Goal: Information Seeking & Learning: Learn about a topic

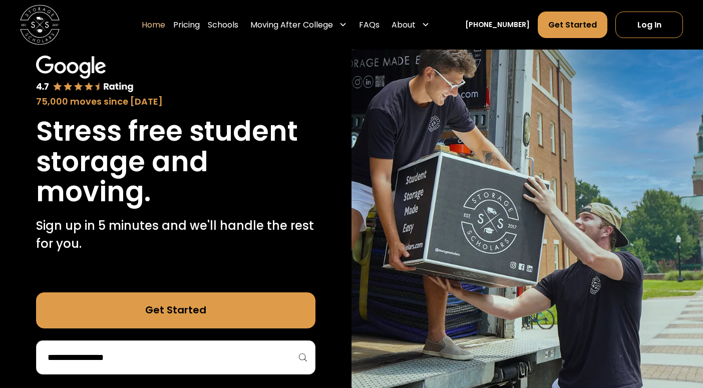
scroll to position [59, 0]
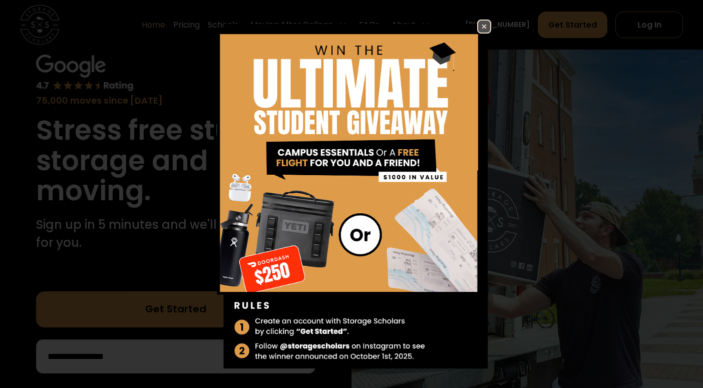
click at [485, 28] on img at bounding box center [484, 27] width 12 height 12
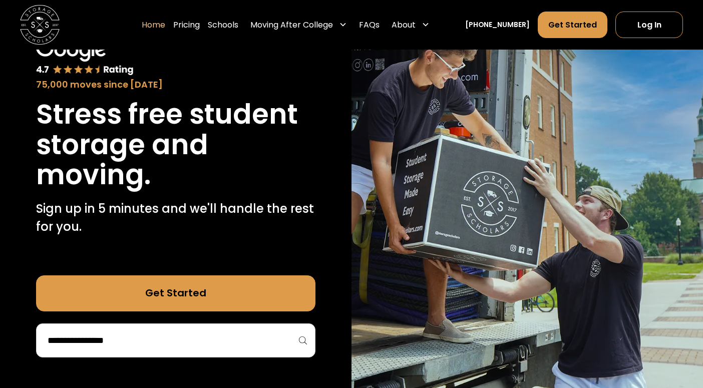
scroll to position [77, 0]
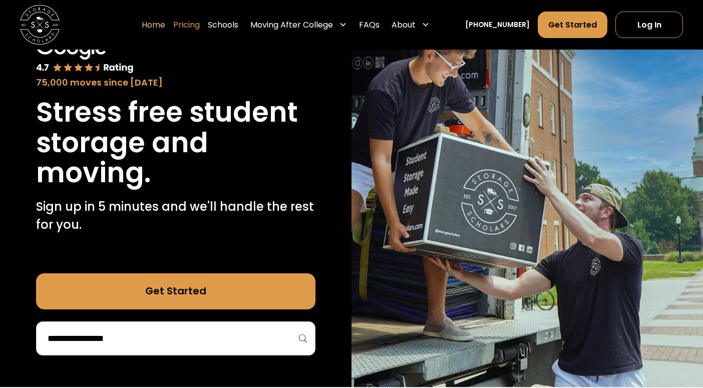
click at [200, 22] on link "Pricing" at bounding box center [186, 25] width 27 height 28
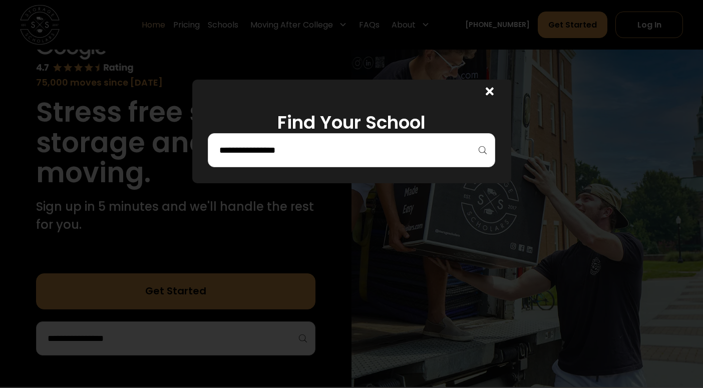
click at [242, 157] on input "search" at bounding box center [351, 150] width 266 height 17
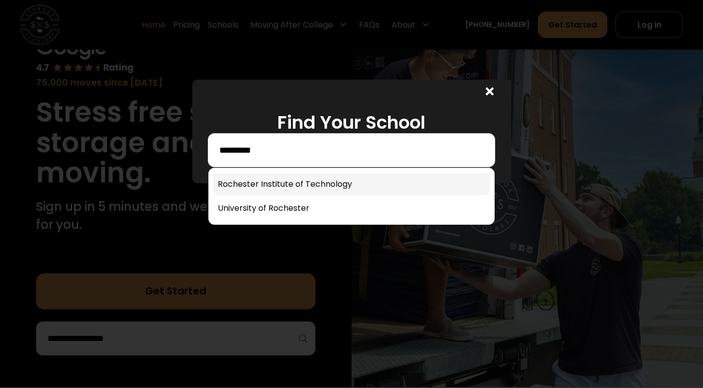
type input "*********"
click at [255, 187] on link at bounding box center [351, 184] width 277 height 22
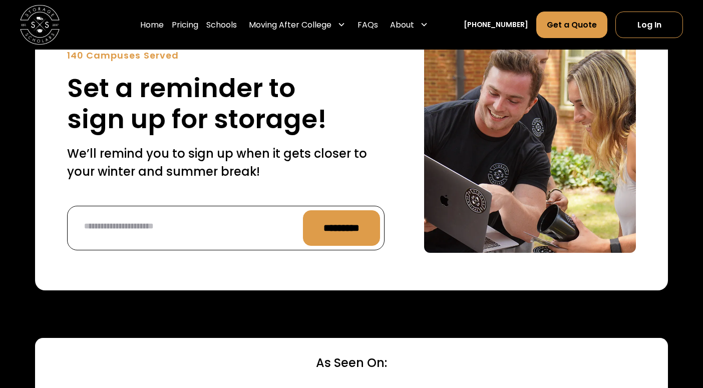
scroll to position [3925, 0]
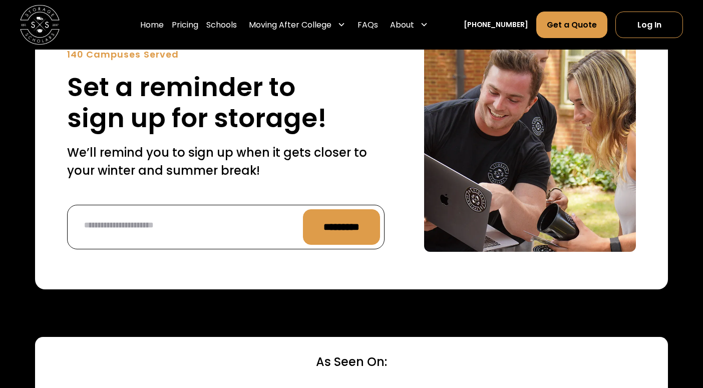
click at [549, 167] on img at bounding box center [530, 146] width 212 height 212
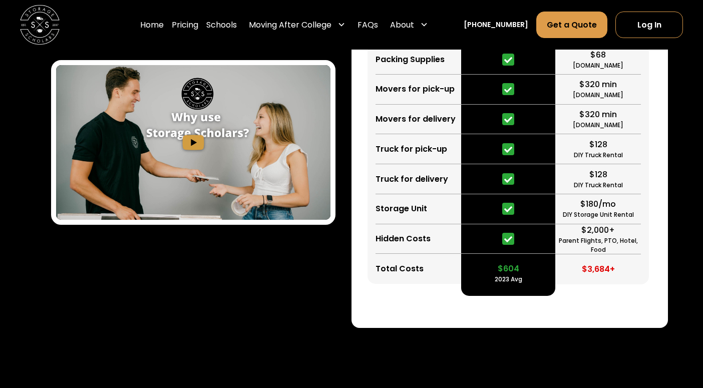
scroll to position [1667, 0]
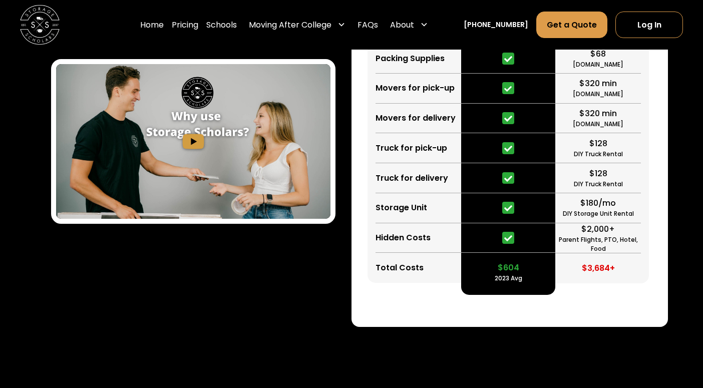
click at [195, 167] on img "open lightbox" at bounding box center [193, 141] width 275 height 154
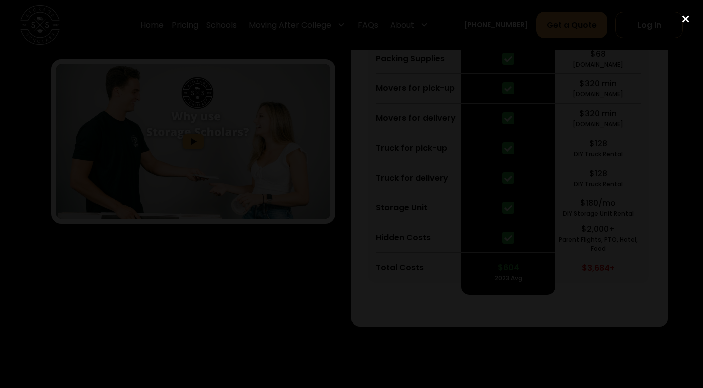
click at [687, 18] on div "close lightbox" at bounding box center [686, 19] width 34 height 22
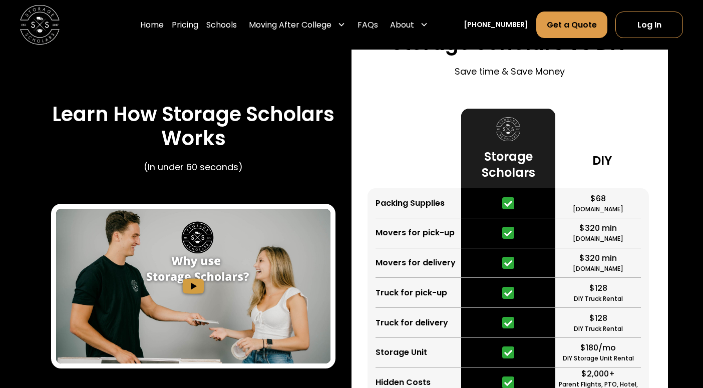
scroll to position [1383, 0]
